Goal: Task Accomplishment & Management: Use online tool/utility

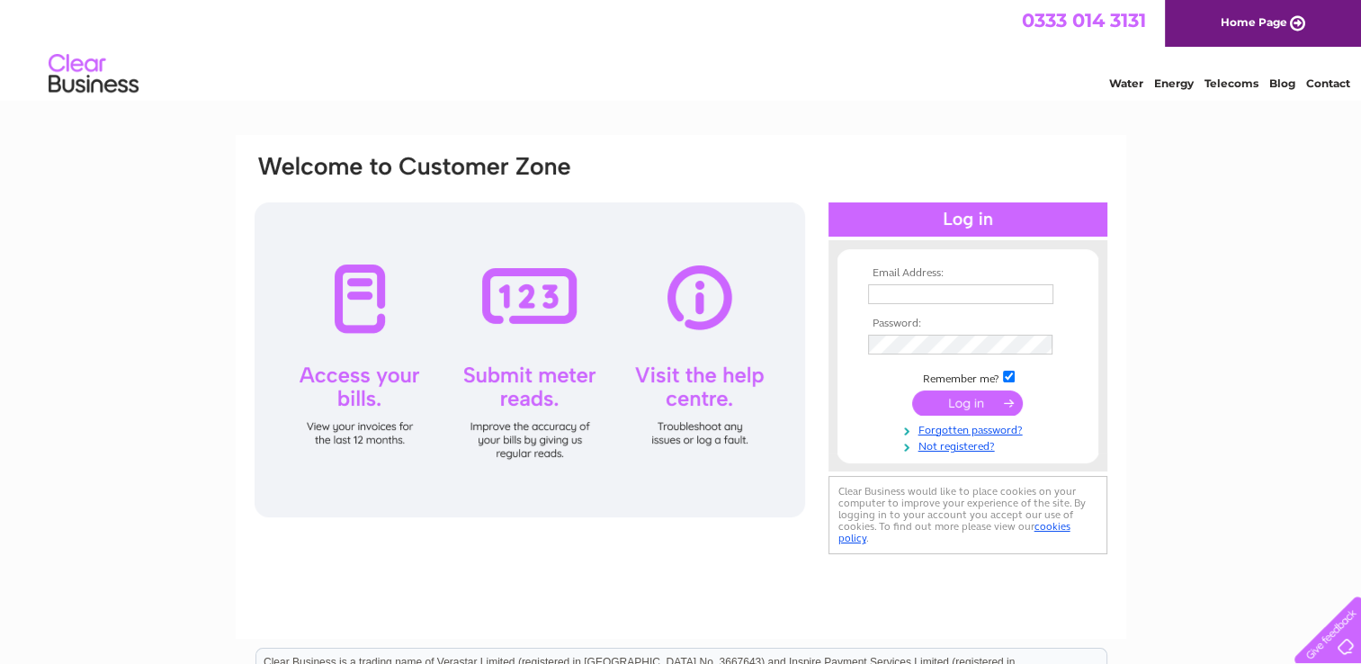
type input "[EMAIL_ADDRESS][DOMAIN_NAME]"
click at [949, 402] on input "submit" at bounding box center [967, 402] width 111 height 25
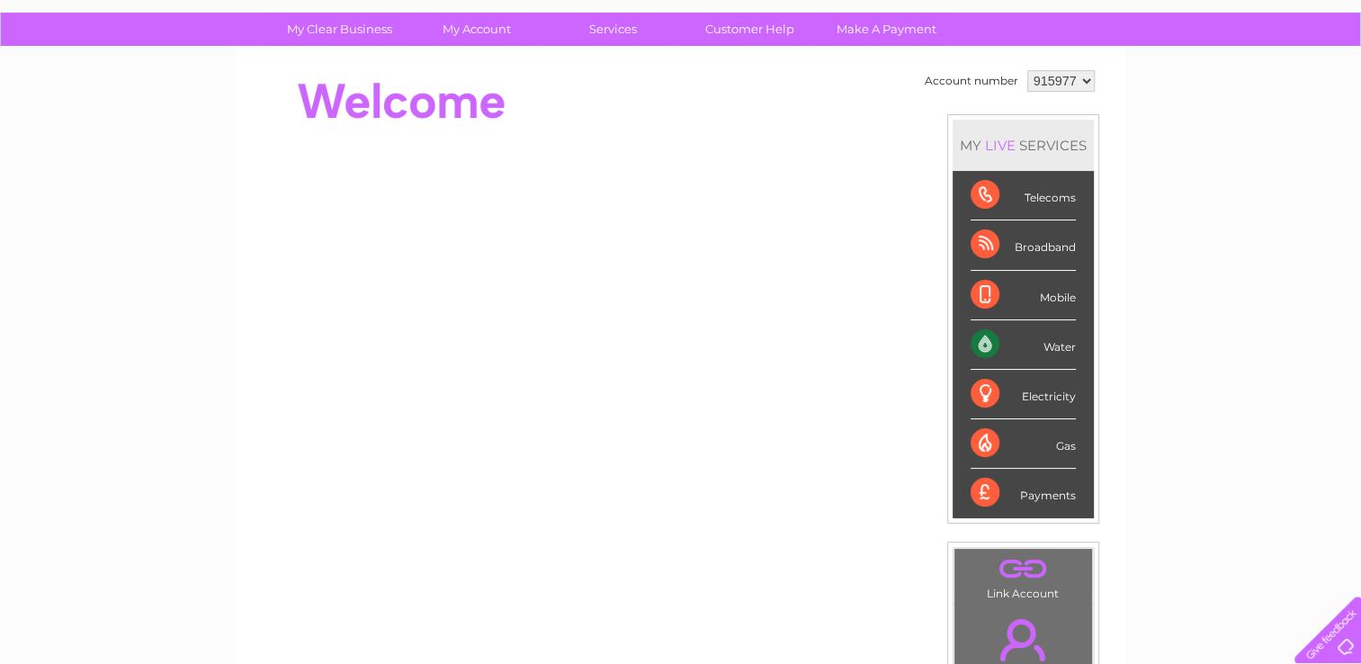
scroll to position [123, 0]
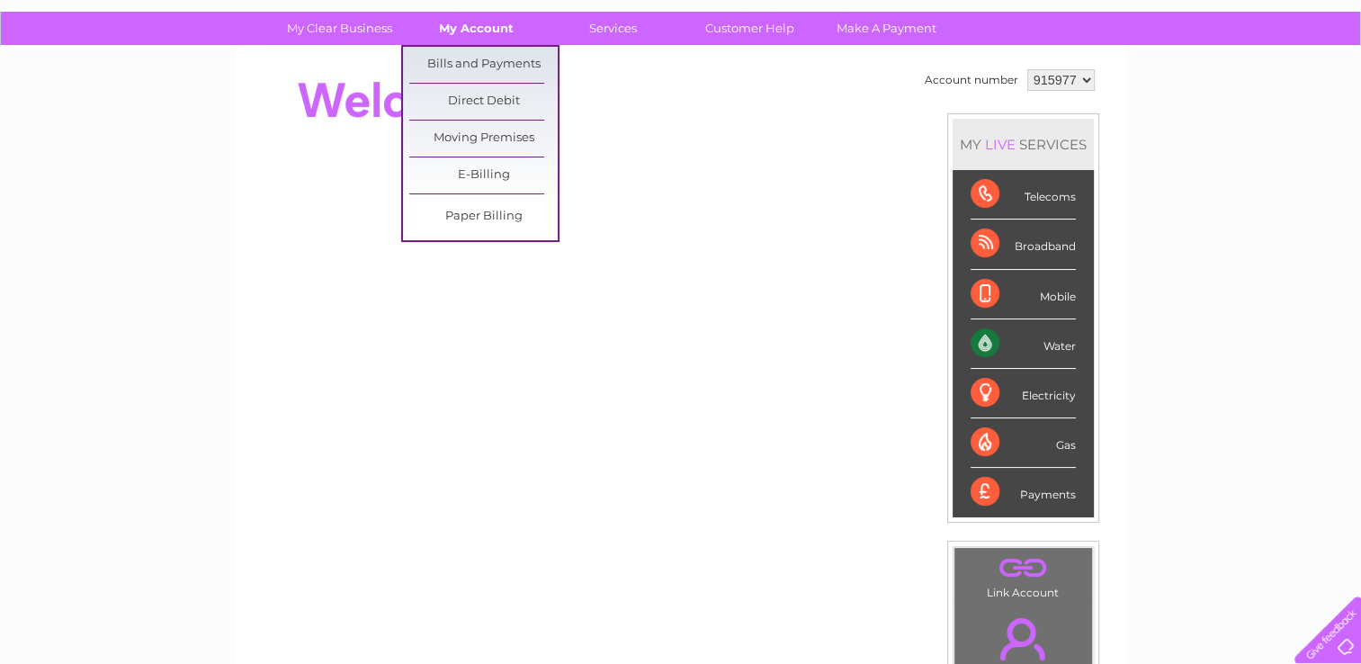
click at [480, 34] on link "My Account" at bounding box center [476, 28] width 148 height 33
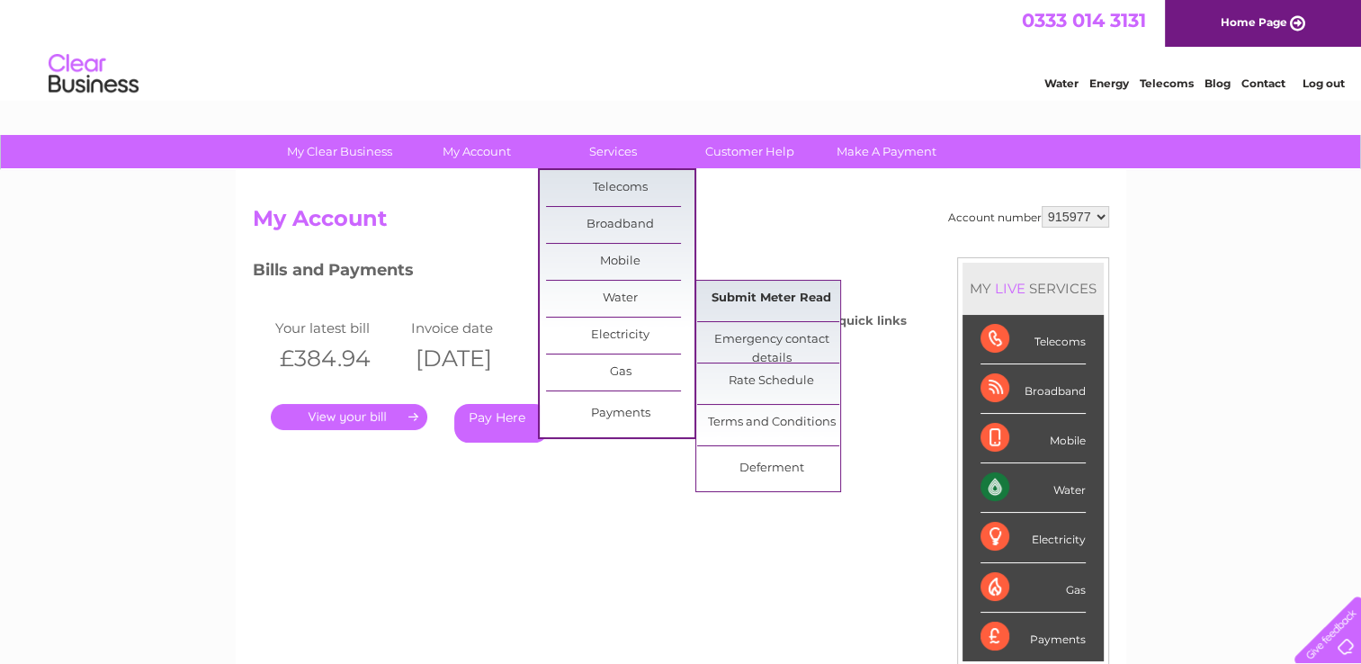
click at [768, 300] on link "Submit Meter Read" at bounding box center [771, 299] width 148 height 36
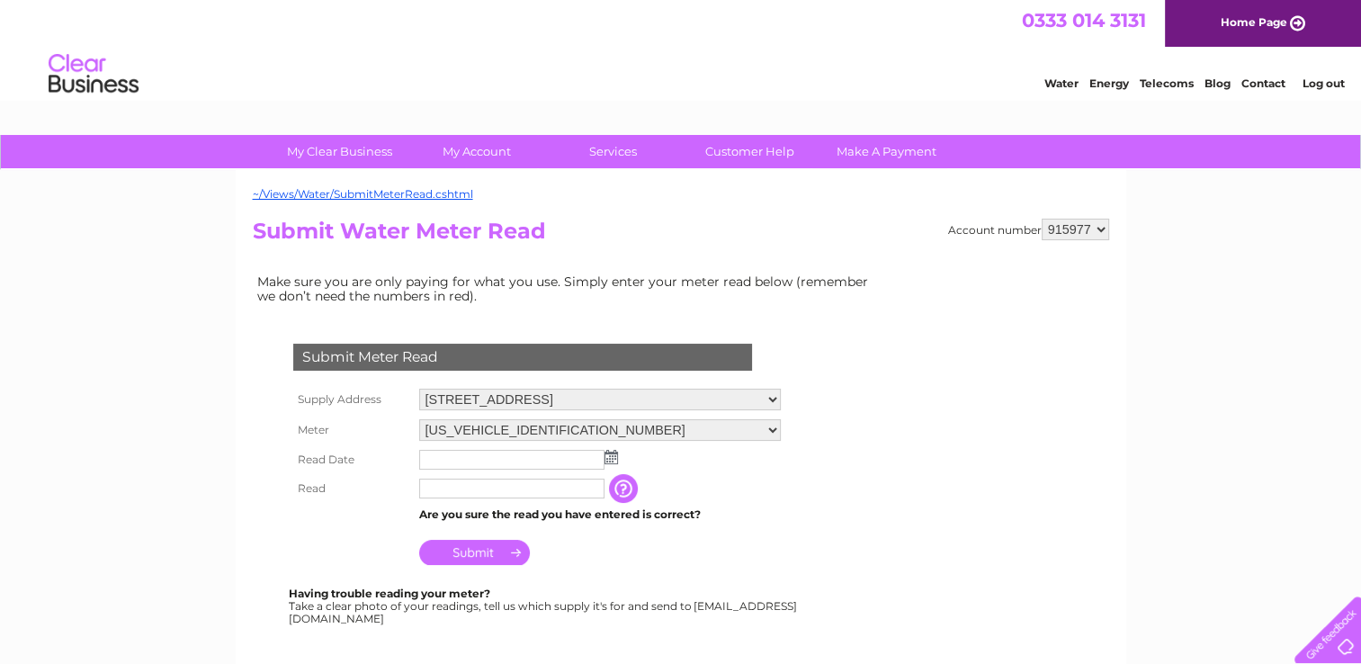
click at [607, 459] on img at bounding box center [610, 457] width 13 height 14
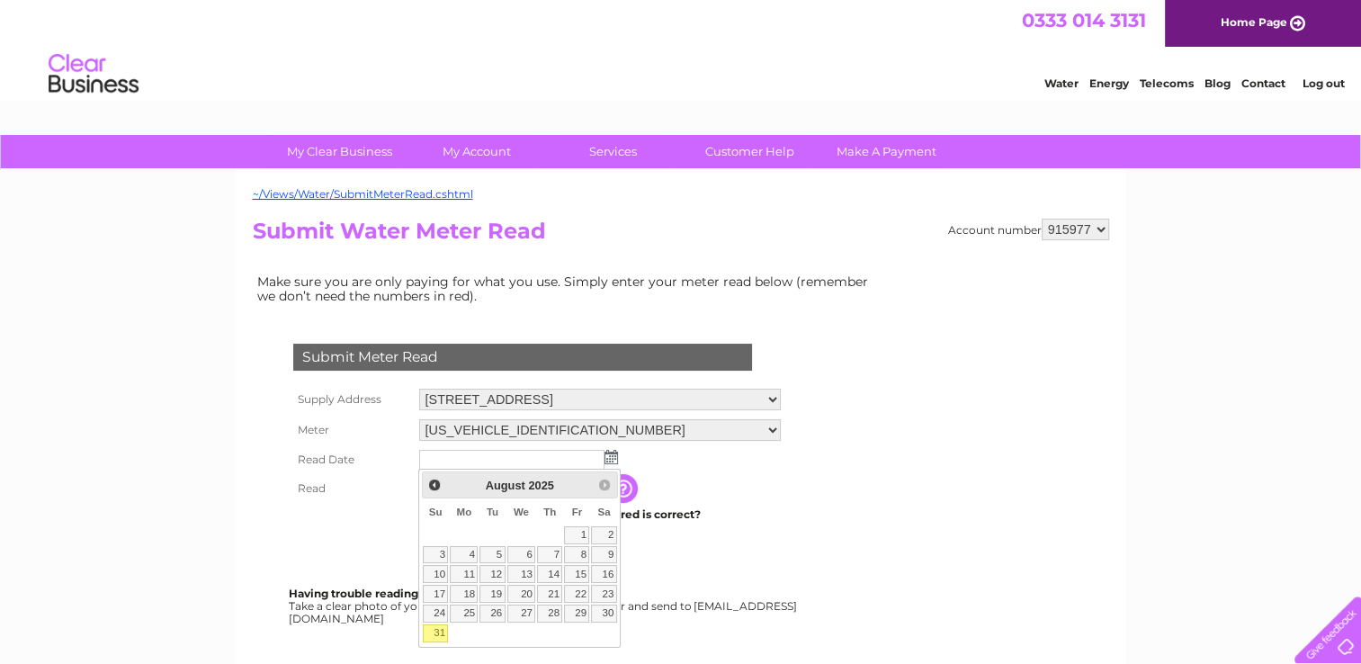
click at [443, 629] on link "31" at bounding box center [435, 633] width 25 height 18
type input "2025/08/31"
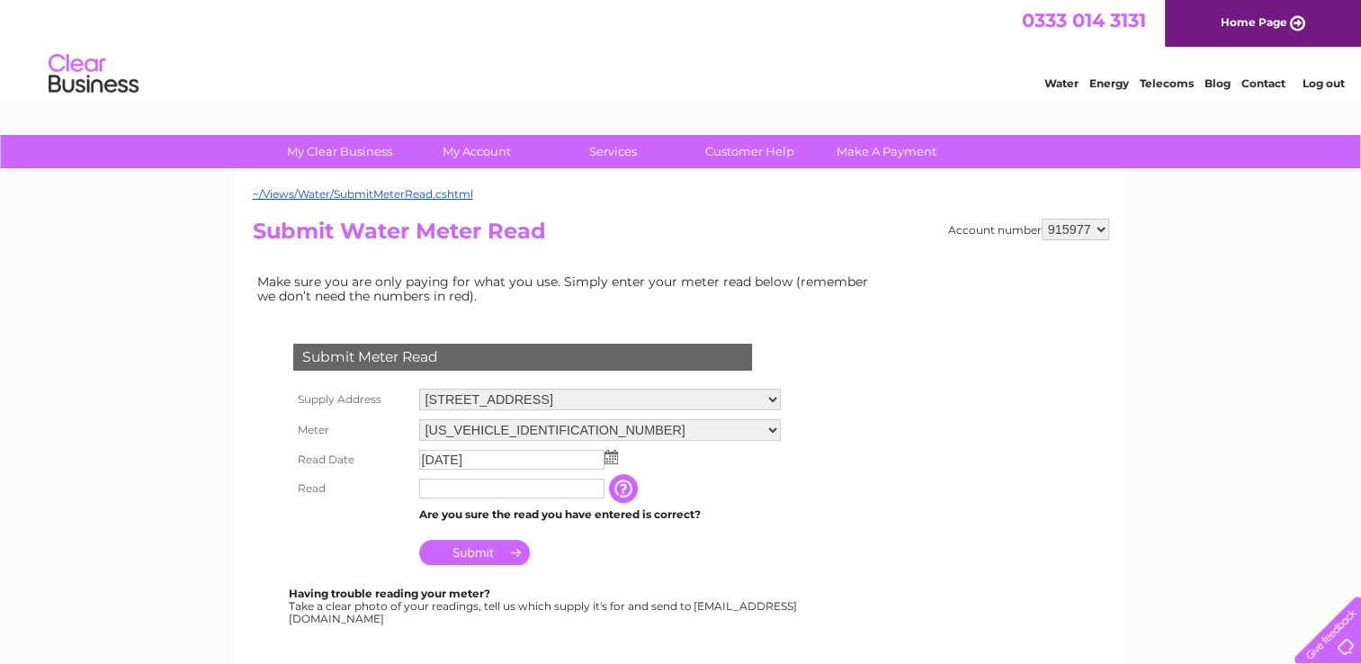
click at [489, 492] on input "text" at bounding box center [511, 488] width 185 height 20
type input "08914"
click at [483, 547] on input "Submit" at bounding box center [474, 553] width 111 height 25
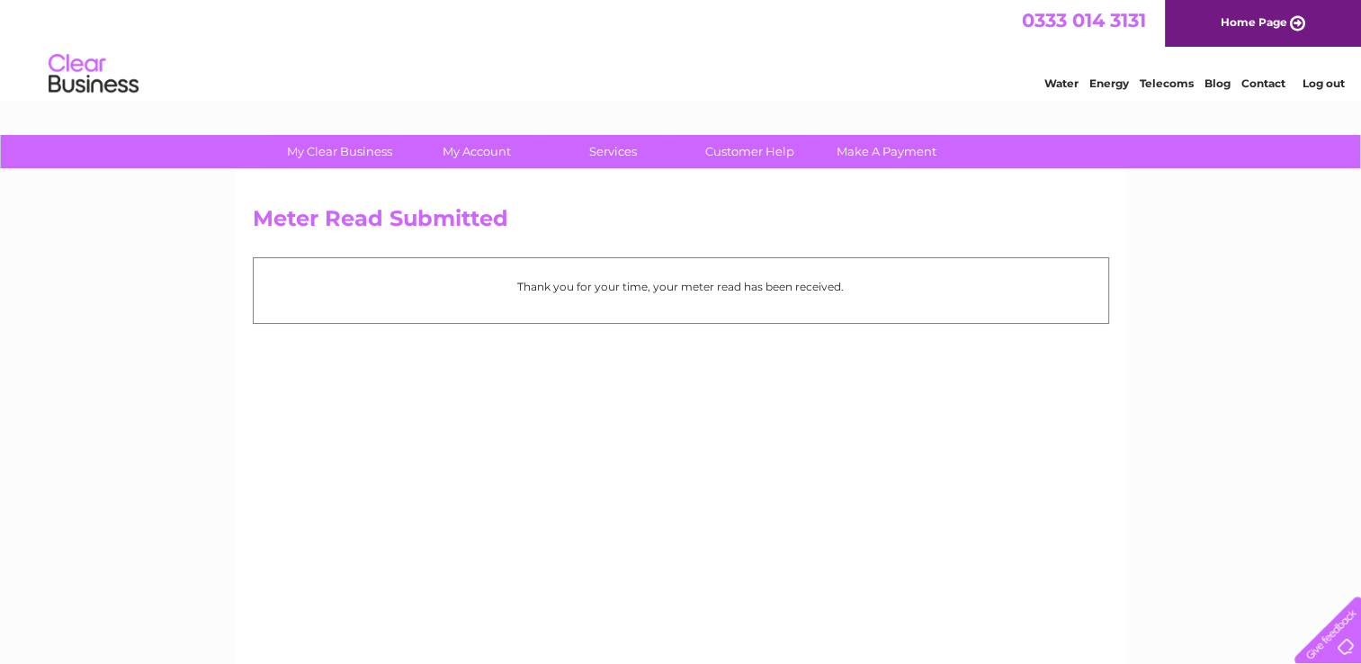
drag, startPoint x: 0, startPoint y: 0, endPoint x: 446, endPoint y: 371, distance: 580.4
click at [446, 371] on div "Meter Read Submitted Thank you for your time, your meter read has been received." at bounding box center [681, 422] width 890 height 504
